Goal: Information Seeking & Learning: Learn about a topic

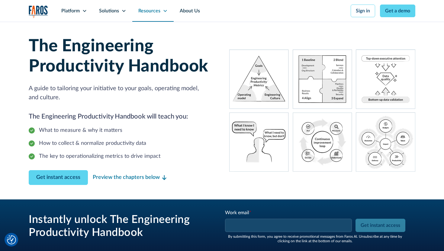
click at [164, 11] on icon at bounding box center [164, 11] width 3 height 2
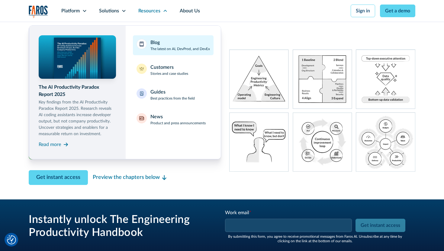
click at [166, 46] on div "Blog The latest on AI, DevProd, and DevEx" at bounding box center [180, 45] width 60 height 13
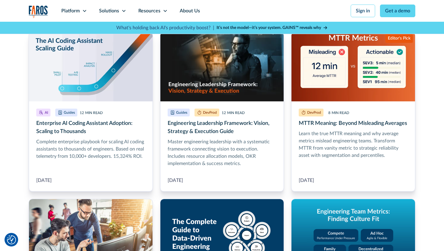
scroll to position [360, 0]
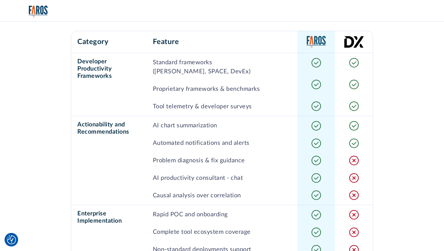
scroll to position [603, 0]
